Goal: Information Seeking & Learning: Check status

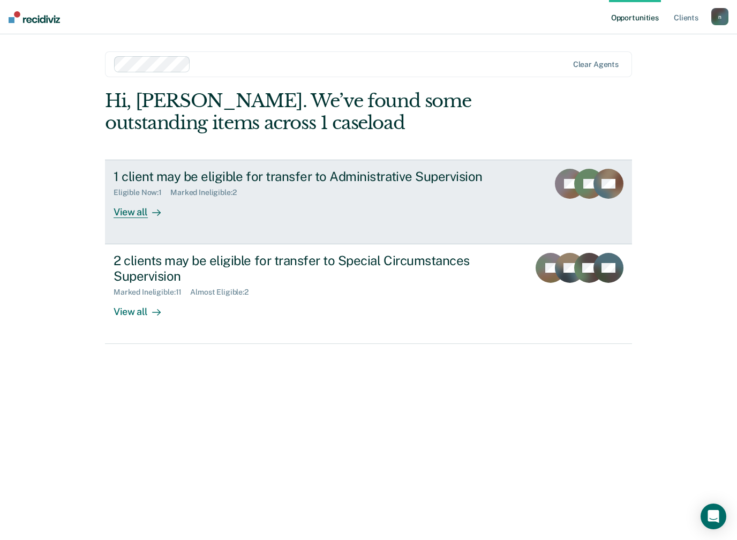
click at [134, 216] on link "1 client may be eligible for transfer to Administrative Supervision Eligible No…" at bounding box center [368, 202] width 527 height 85
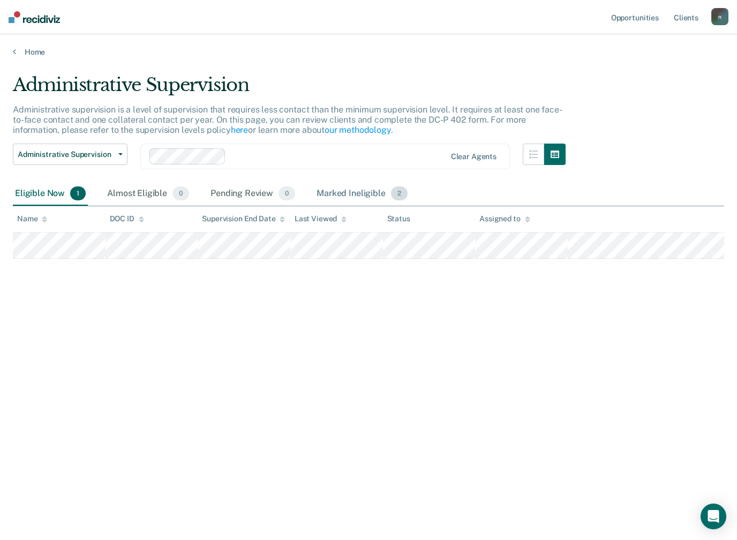
click at [344, 196] on div "Marked Ineligible 2" at bounding box center [361, 194] width 95 height 24
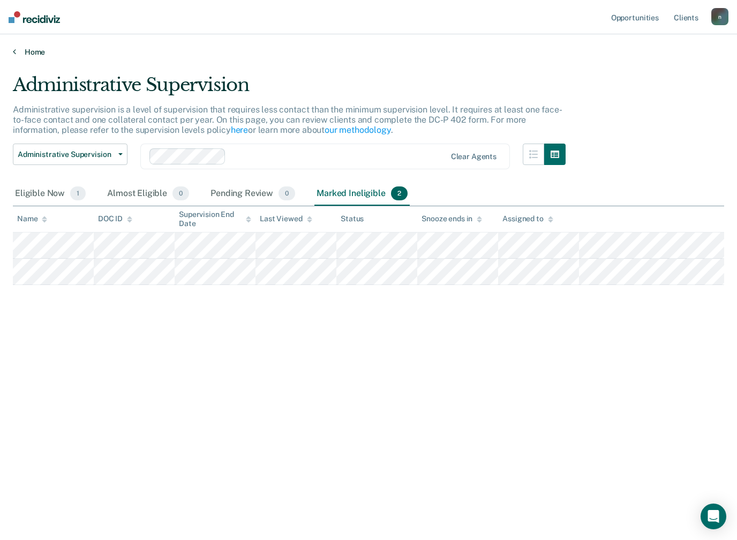
click at [17, 55] on link "Home" at bounding box center [368, 52] width 711 height 10
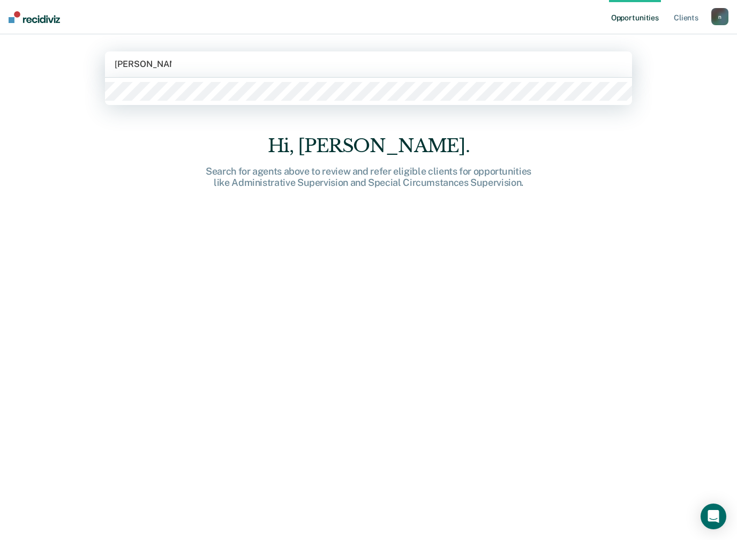
type input "[PERSON_NAME]"
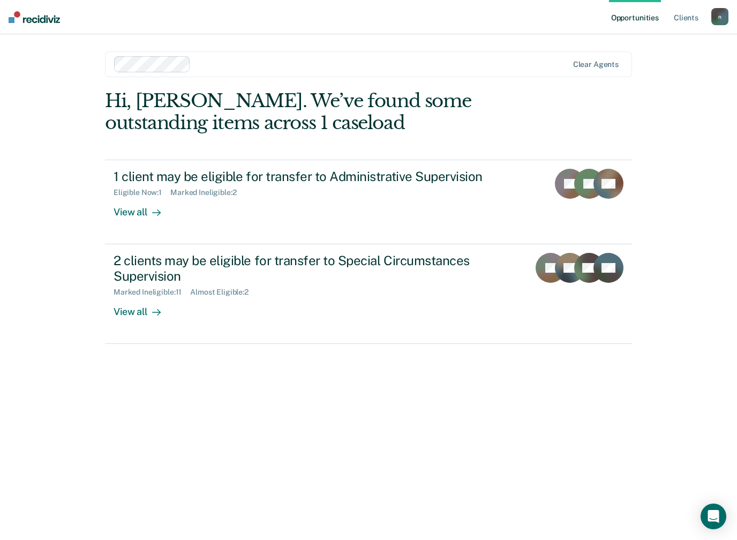
click at [698, 259] on div "Opportunities Client s [EMAIL_ADDRESS][DOMAIN_NAME] n Profile How it works Log …" at bounding box center [368, 270] width 737 height 540
